Goal: Information Seeking & Learning: Find contact information

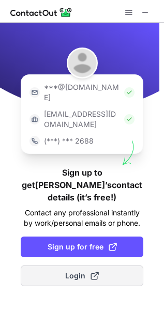
click at [92, 272] on span at bounding box center [94, 276] width 8 height 8
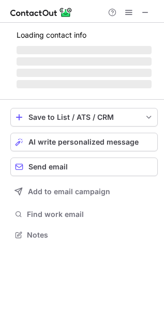
scroll to position [5, 5]
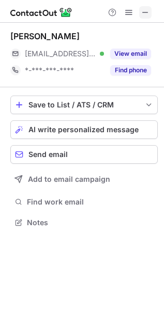
click at [141, 12] on span at bounding box center [145, 12] width 8 height 8
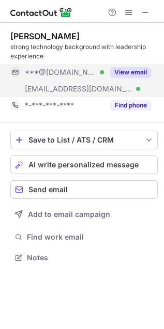
scroll to position [251, 164]
click at [120, 71] on button "View email" at bounding box center [130, 72] width 41 height 10
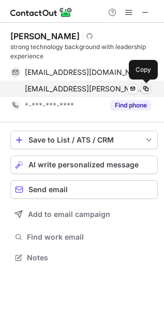
click at [145, 88] on span at bounding box center [146, 89] width 8 height 8
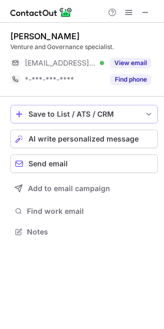
scroll to position [225, 164]
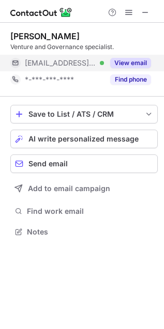
click at [127, 61] on button "View email" at bounding box center [130, 63] width 41 height 10
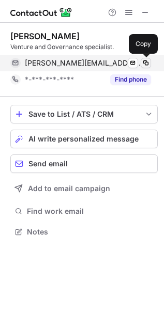
click at [144, 64] on span at bounding box center [146, 63] width 8 height 8
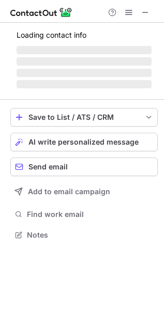
scroll to position [225, 164]
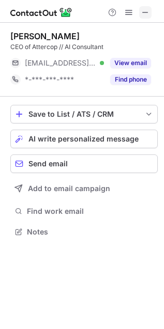
click at [145, 9] on span at bounding box center [145, 12] width 8 height 8
click at [145, 12] on span at bounding box center [145, 12] width 8 height 8
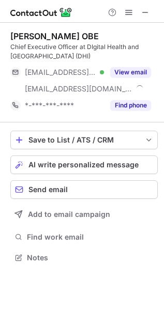
scroll to position [251, 164]
click at [145, 16] on span at bounding box center [145, 12] width 8 height 8
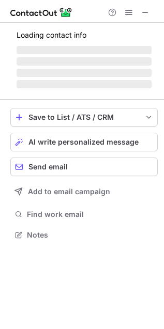
scroll to position [267, 164]
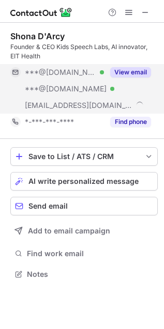
click at [124, 70] on button "View email" at bounding box center [130, 72] width 41 height 10
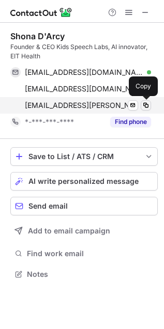
click at [144, 103] on span at bounding box center [146, 105] width 8 height 8
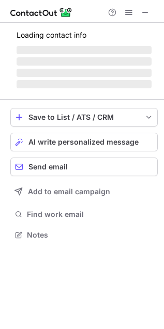
scroll to position [275, 164]
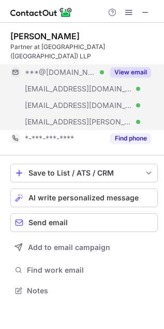
click at [137, 67] on button "View email" at bounding box center [130, 72] width 41 height 10
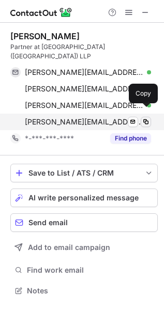
click at [143, 118] on span at bounding box center [146, 122] width 8 height 8
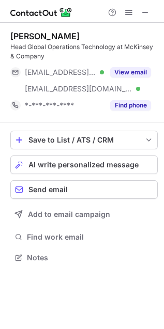
scroll to position [251, 164]
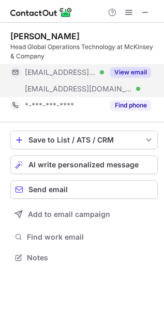
click at [128, 67] on button "View email" at bounding box center [130, 72] width 41 height 10
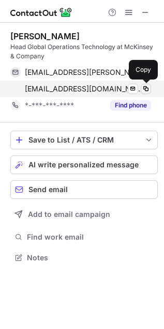
click at [147, 91] on span at bounding box center [146, 89] width 8 height 8
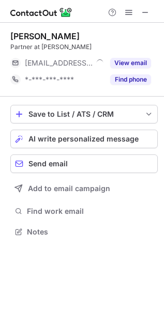
scroll to position [225, 164]
click at [122, 61] on button "View email" at bounding box center [130, 63] width 41 height 10
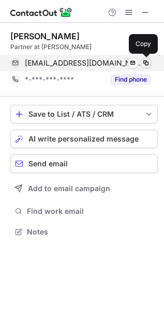
click at [143, 64] on span at bounding box center [146, 63] width 8 height 8
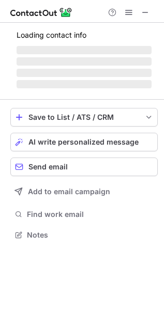
scroll to position [234, 164]
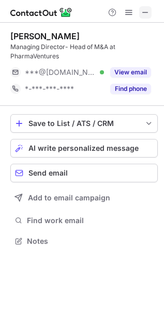
click at [143, 14] on span at bounding box center [145, 12] width 8 height 8
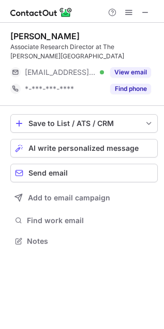
scroll to position [234, 164]
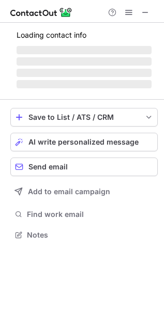
scroll to position [267, 164]
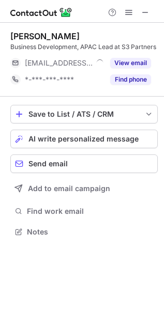
scroll to position [225, 164]
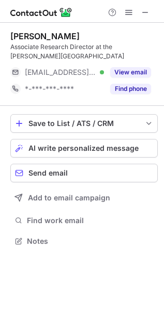
scroll to position [234, 164]
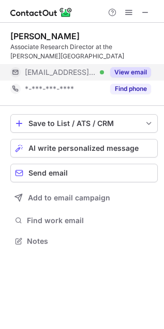
click at [130, 71] on button "View email" at bounding box center [130, 72] width 41 height 10
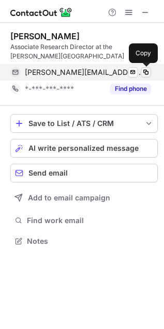
click at [145, 73] on span at bounding box center [146, 72] width 8 height 8
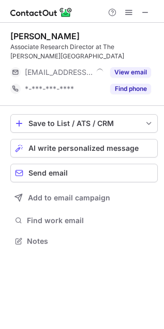
scroll to position [234, 164]
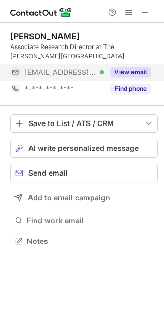
click at [128, 72] on button "View email" at bounding box center [130, 72] width 41 height 10
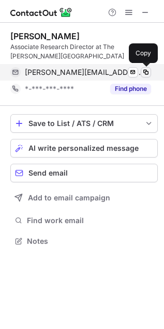
click at [147, 73] on span at bounding box center [146, 72] width 8 height 8
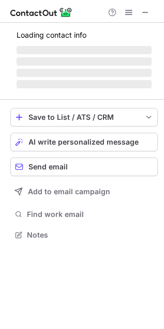
scroll to position [251, 164]
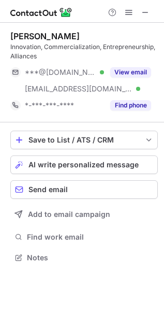
scroll to position [251, 164]
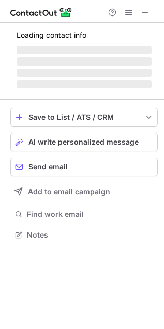
scroll to position [234, 164]
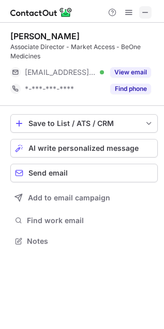
click at [148, 8] on span at bounding box center [145, 12] width 8 height 8
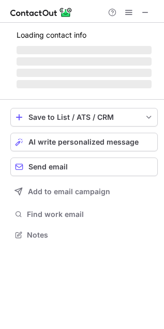
scroll to position [251, 164]
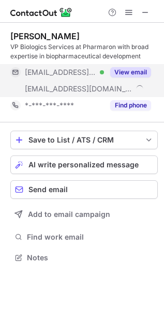
click at [129, 70] on button "View email" at bounding box center [130, 72] width 41 height 10
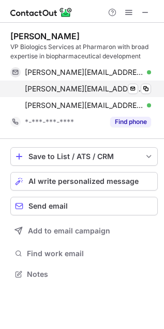
scroll to position [267, 164]
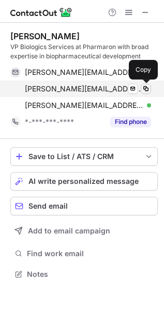
click at [144, 88] on span at bounding box center [146, 89] width 8 height 8
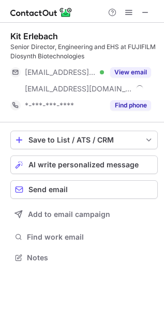
scroll to position [251, 164]
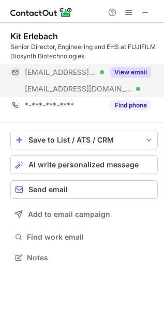
click at [139, 69] on button "View email" at bounding box center [130, 72] width 41 height 10
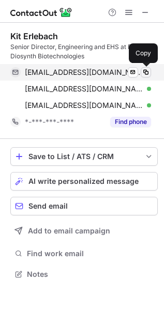
click at [147, 71] on span at bounding box center [146, 72] width 8 height 8
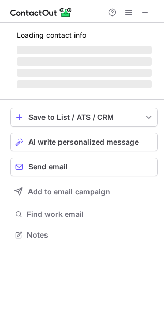
scroll to position [234, 164]
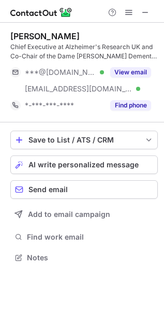
scroll to position [251, 164]
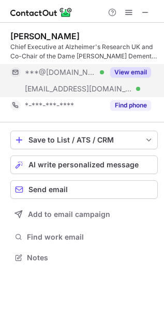
click at [124, 72] on button "View email" at bounding box center [130, 72] width 41 height 10
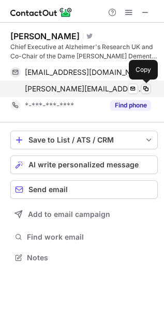
click at [146, 88] on span at bounding box center [146, 89] width 8 height 8
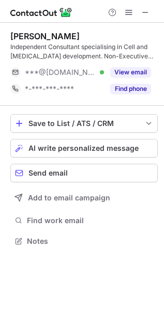
scroll to position [5, 5]
click at [147, 13] on span at bounding box center [145, 12] width 8 height 8
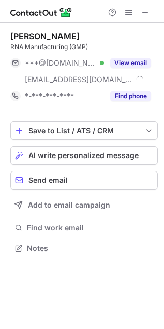
scroll to position [241, 164]
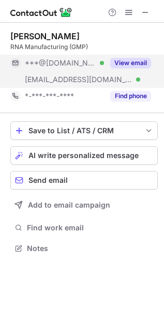
click at [114, 61] on button "View email" at bounding box center [130, 63] width 41 height 10
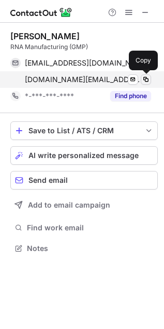
click at [143, 78] on span at bounding box center [146, 79] width 8 height 8
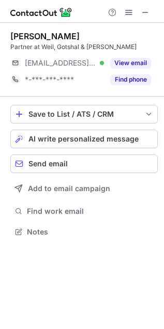
scroll to position [225, 164]
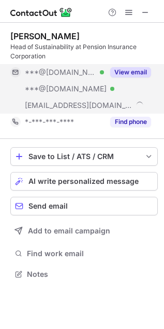
scroll to position [267, 164]
click at [125, 72] on button "View email" at bounding box center [130, 72] width 41 height 10
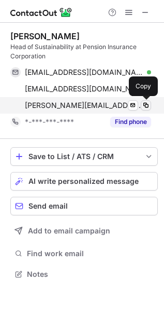
click at [145, 105] on span at bounding box center [146, 105] width 8 height 8
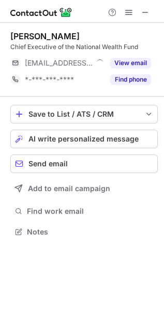
scroll to position [225, 164]
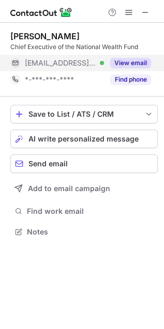
click at [134, 66] on button "View email" at bounding box center [130, 63] width 41 height 10
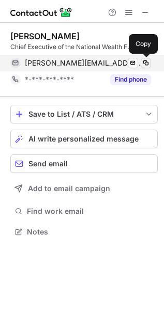
click at [146, 62] on span at bounding box center [146, 63] width 8 height 8
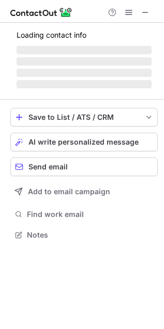
scroll to position [267, 164]
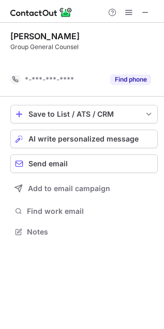
scroll to position [5, 5]
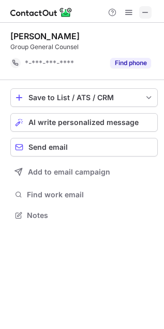
click at [144, 11] on span at bounding box center [145, 12] width 8 height 8
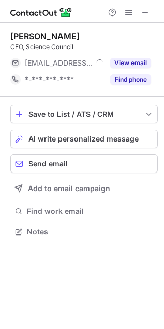
scroll to position [225, 164]
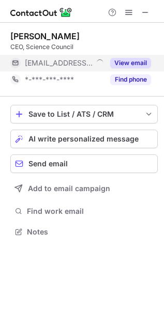
click at [142, 62] on button "View email" at bounding box center [130, 63] width 41 height 10
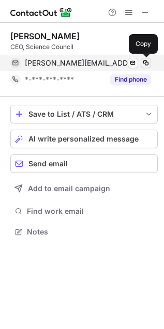
click at [149, 62] on span at bounding box center [146, 63] width 8 height 8
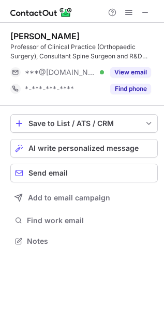
scroll to position [234, 164]
click at [144, 10] on span at bounding box center [145, 12] width 8 height 8
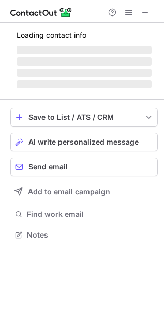
scroll to position [241, 164]
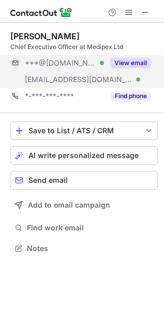
click at [129, 64] on button "View email" at bounding box center [130, 63] width 41 height 10
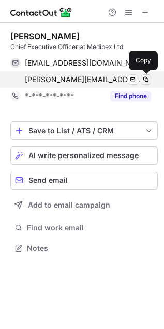
click at [146, 79] on span at bounding box center [146, 79] width 8 height 8
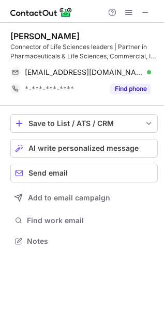
scroll to position [234, 164]
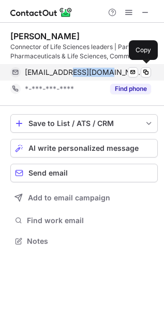
drag, startPoint x: 68, startPoint y: 73, endPoint x: 103, endPoint y: 73, distance: 35.7
click at [103, 73] on div "pgershlick@vwv.co.uk Verified" at bounding box center [88, 72] width 126 height 9
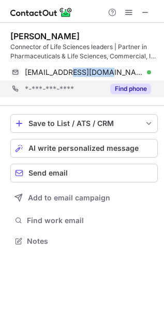
copy span "vwv.co.uk"
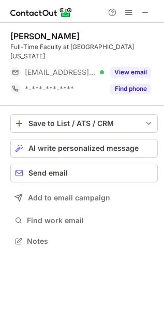
scroll to position [234, 164]
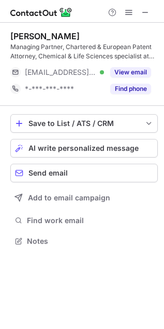
scroll to position [234, 164]
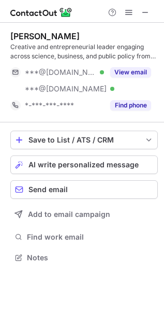
scroll to position [251, 164]
click at [140, 17] on button at bounding box center [145, 12] width 12 height 12
